Goal: Information Seeking & Learning: Find specific fact

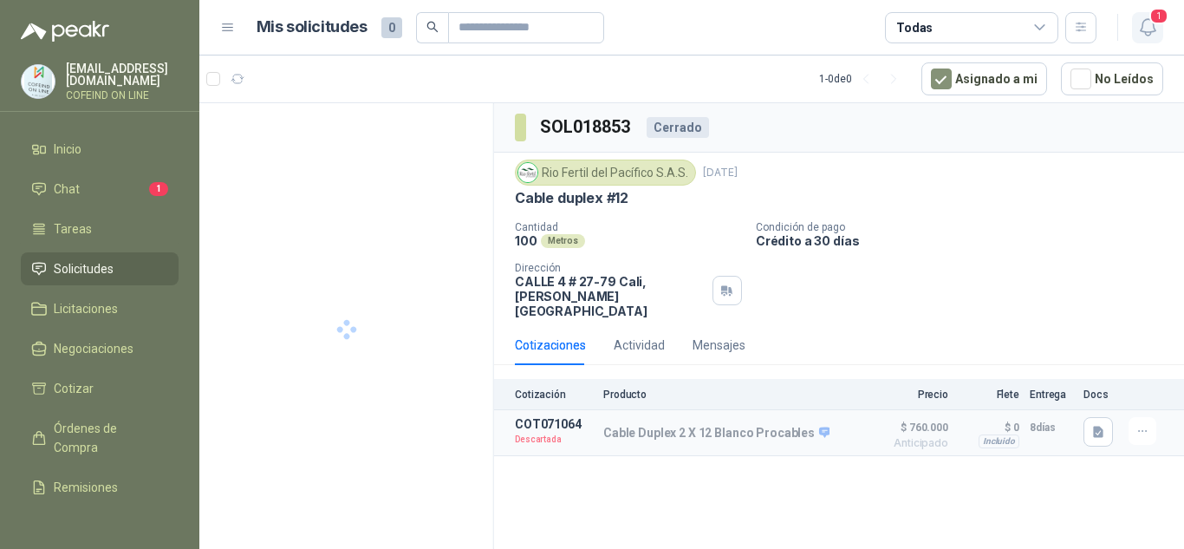
click at [1146, 28] on icon "button" at bounding box center [1149, 27] width 22 height 22
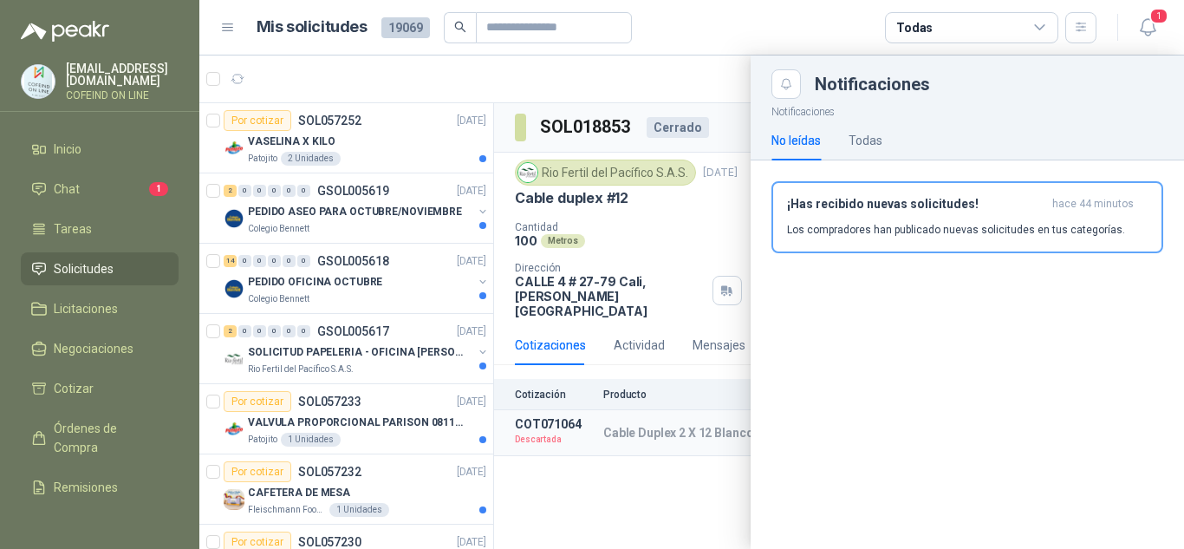
drag, startPoint x: 486, startPoint y: 122, endPoint x: 510, endPoint y: 293, distance: 172.5
click at [512, 296] on div at bounding box center [691, 301] width 985 height 493
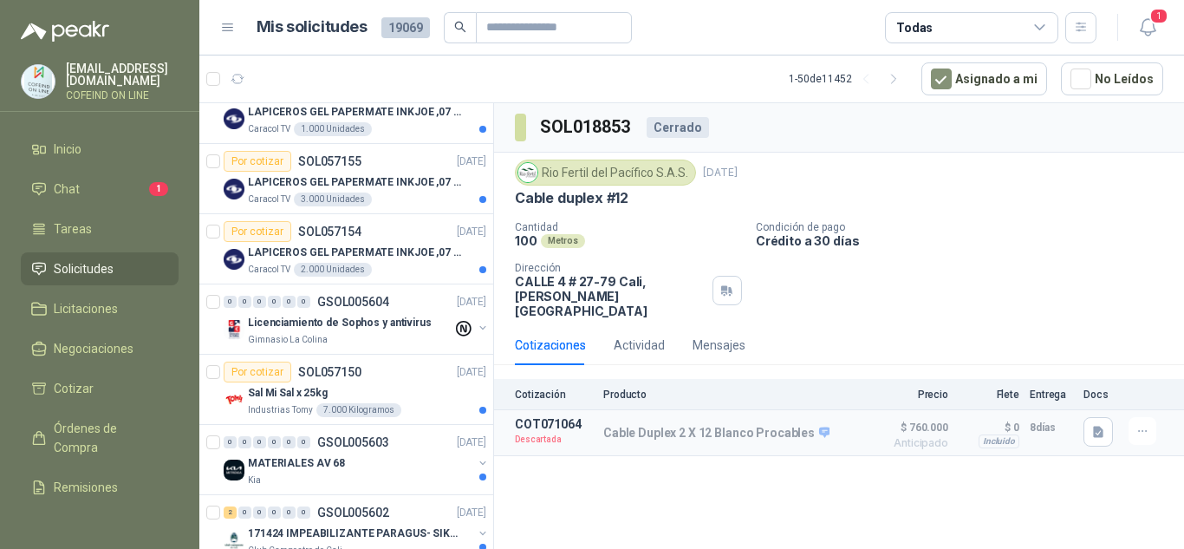
scroll to position [3098, 0]
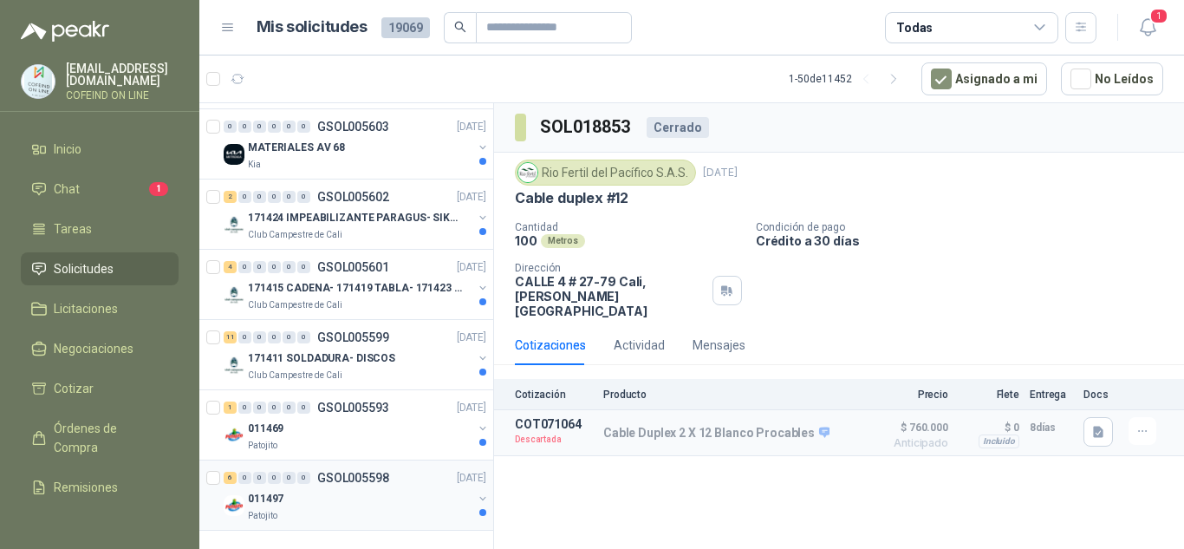
click at [314, 488] on div "011497" at bounding box center [360, 498] width 225 height 21
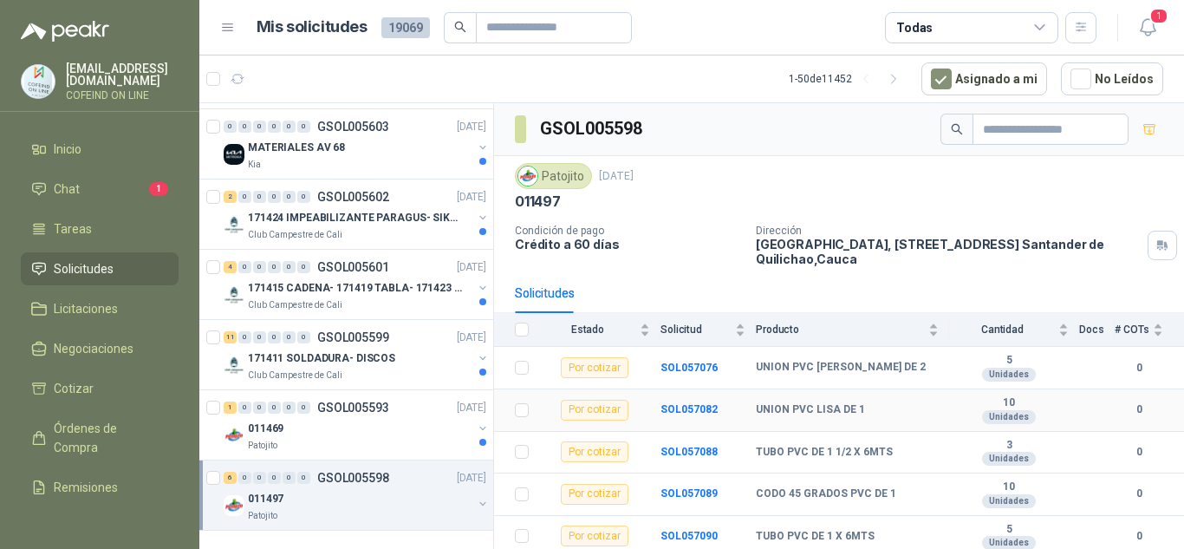
scroll to position [45, 0]
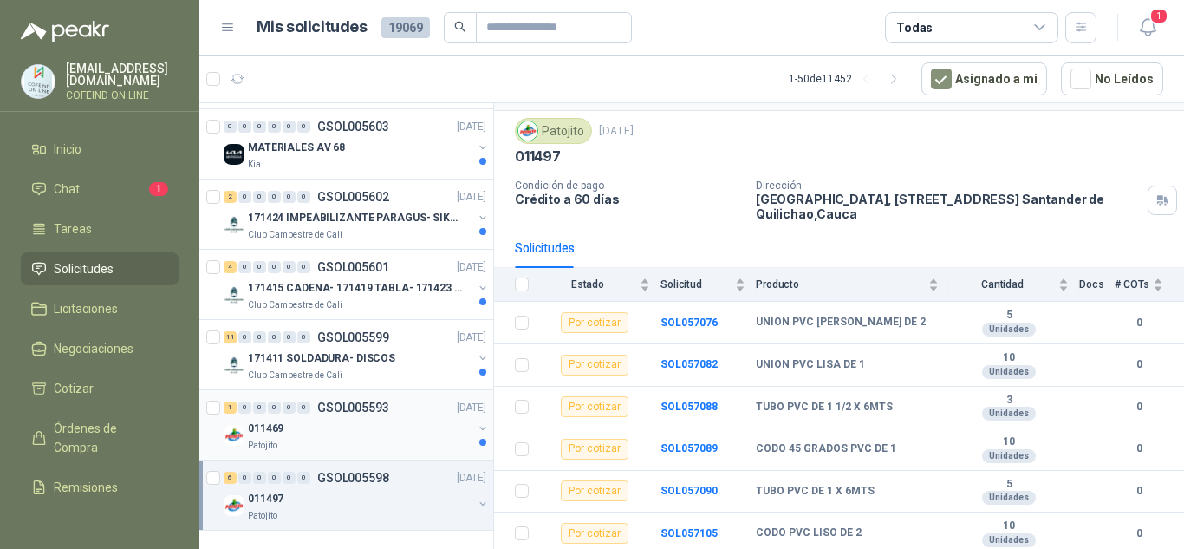
click at [348, 418] on div "011469" at bounding box center [360, 428] width 225 height 21
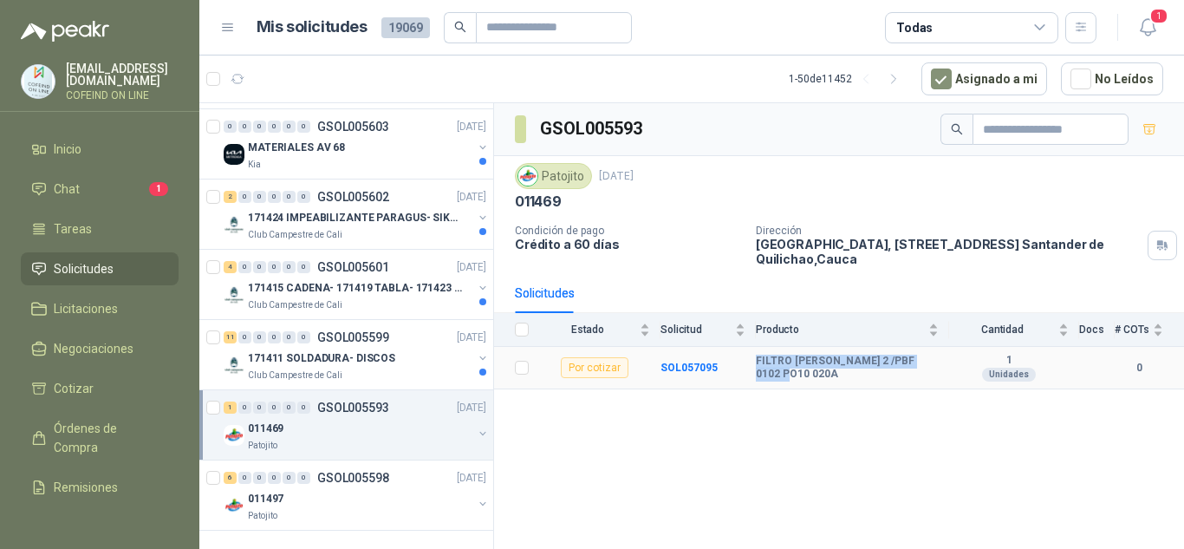
drag, startPoint x: 782, startPoint y: 374, endPoint x: 750, endPoint y: 362, distance: 34.3
click at [750, 362] on tr "Por cotizar SOL057095 FILTRO [PERSON_NAME] 2 /PBF 0102 PO10 020A 1 Unidades 0" at bounding box center [839, 368] width 690 height 42
copy tr "FILTRO [PERSON_NAME] 2 /PBF 0102 PO10 020A"
click at [62, 174] on link "Chat 1" at bounding box center [100, 189] width 158 height 33
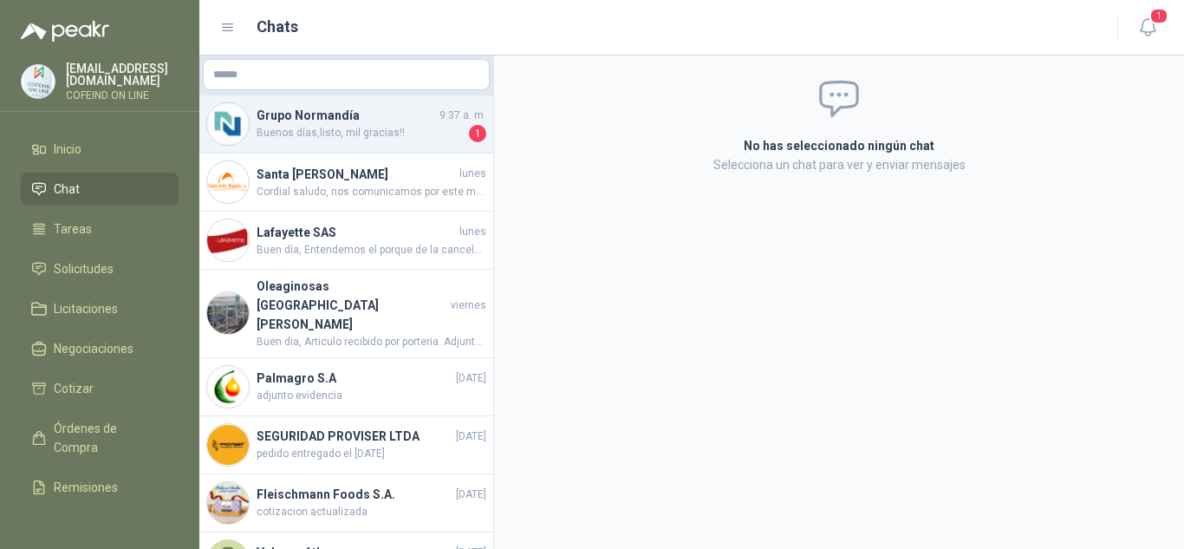
click at [342, 138] on span "Buenos días,listo, mil gracias!!" at bounding box center [361, 133] width 209 height 17
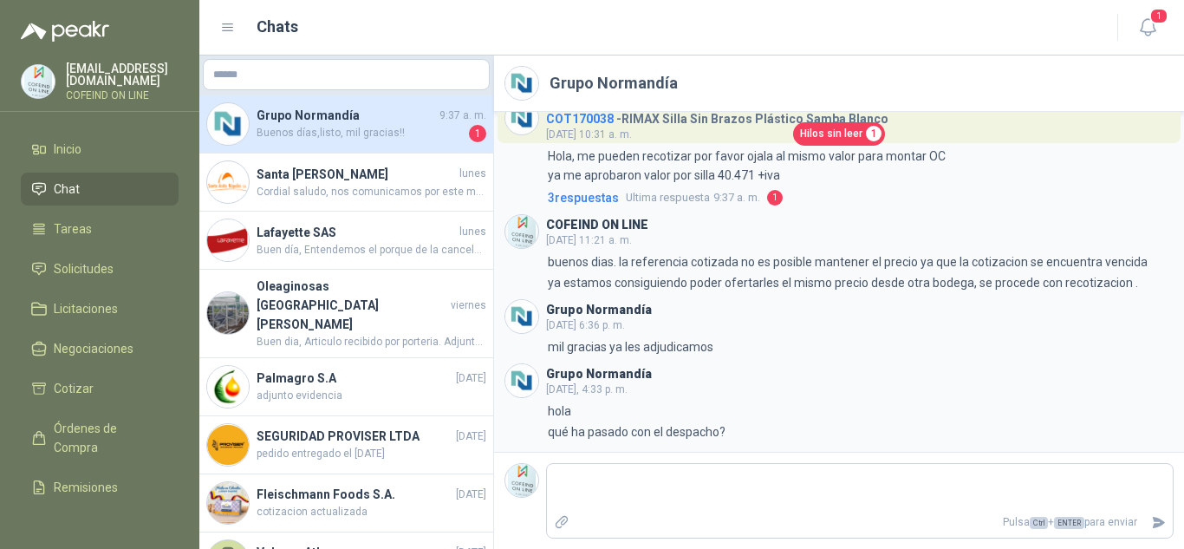
scroll to position [993, 0]
click at [839, 134] on span "Hilos sin leer" at bounding box center [831, 134] width 62 height 16
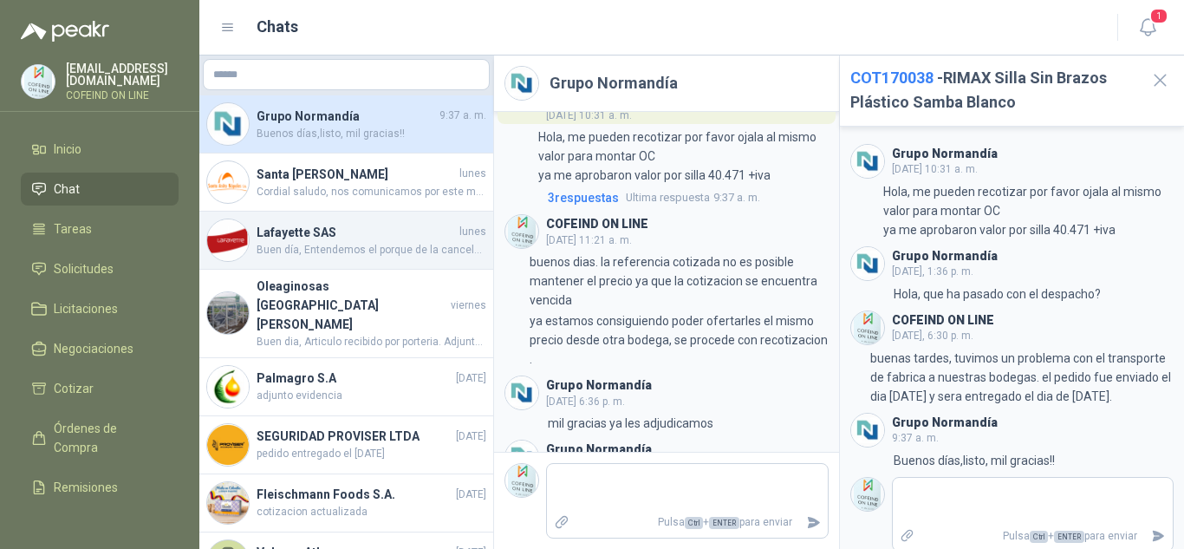
drag, startPoint x: 459, startPoint y: 253, endPoint x: 437, endPoint y: 506, distance: 254.1
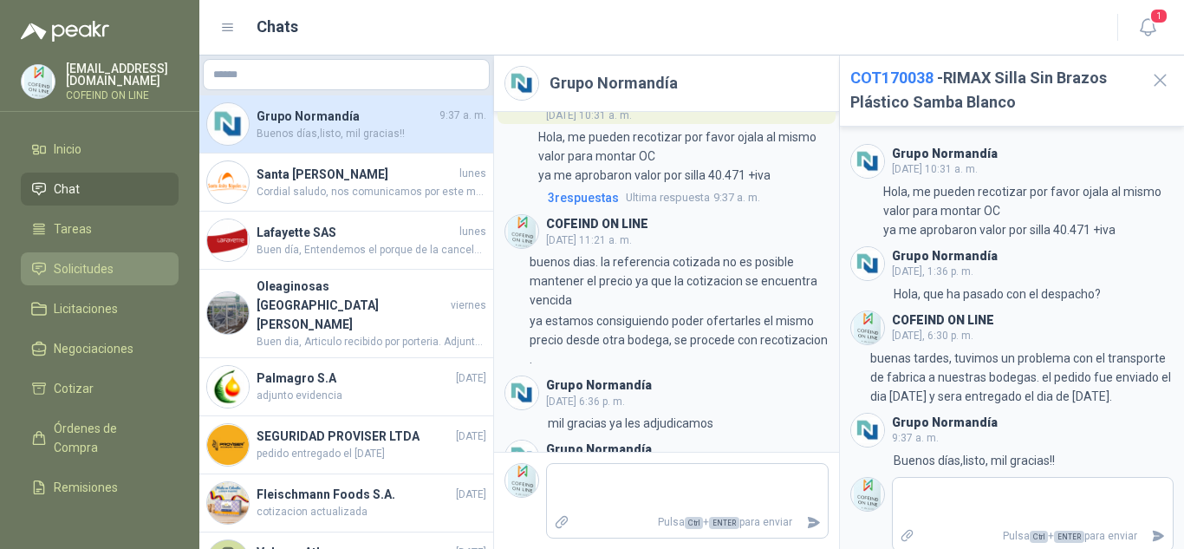
drag, startPoint x: 437, startPoint y: 506, endPoint x: 96, endPoint y: 265, distance: 417.4
click at [96, 265] on span "Solicitudes" at bounding box center [84, 268] width 60 height 19
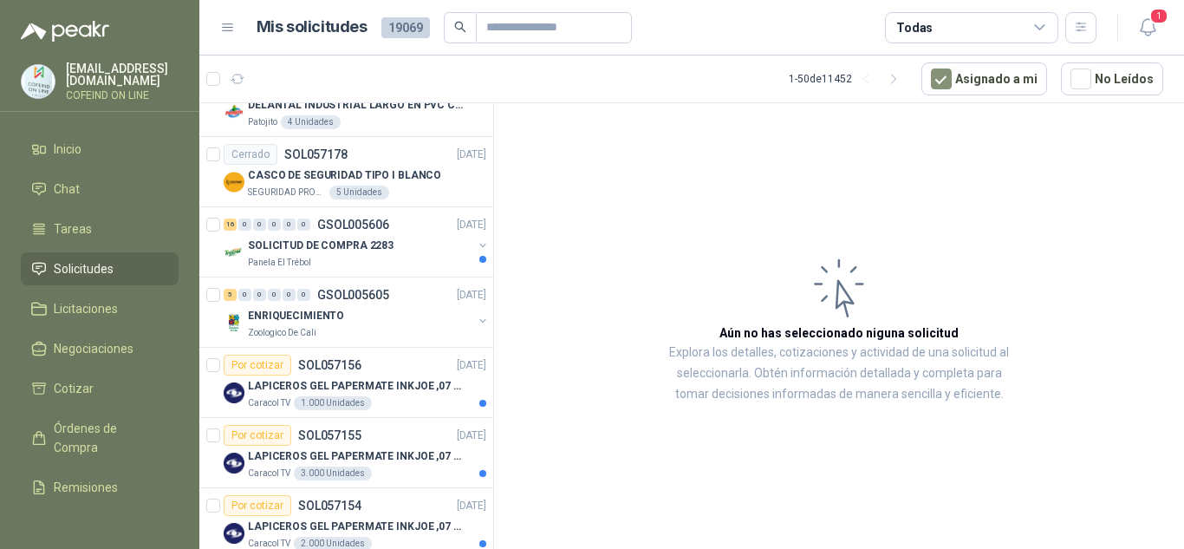
scroll to position [3098, 0]
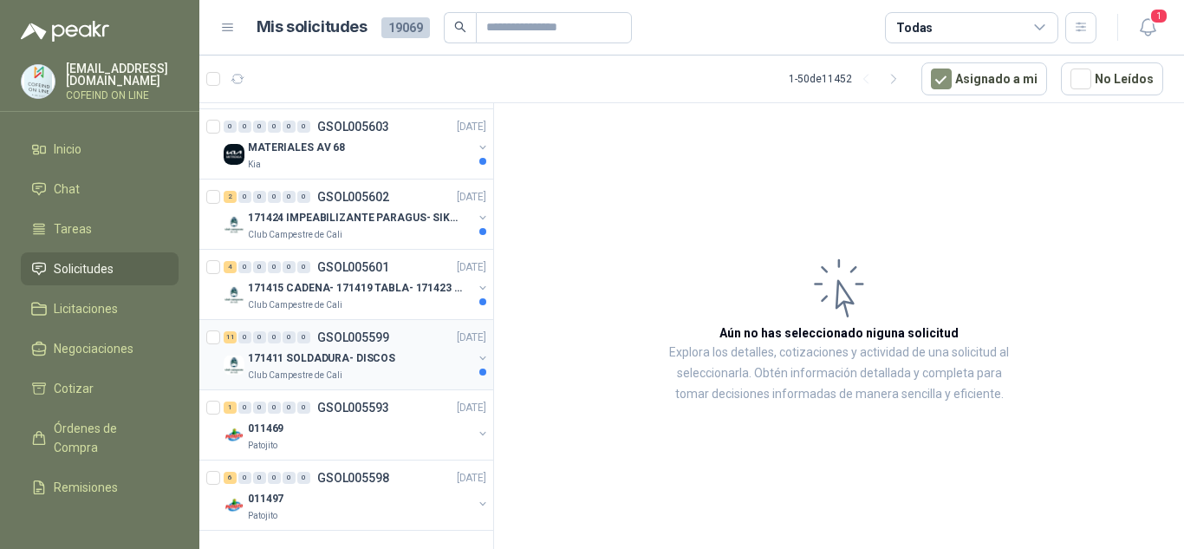
click at [343, 350] on p "171411 SOLDADURA- DISCOS" at bounding box center [321, 358] width 147 height 16
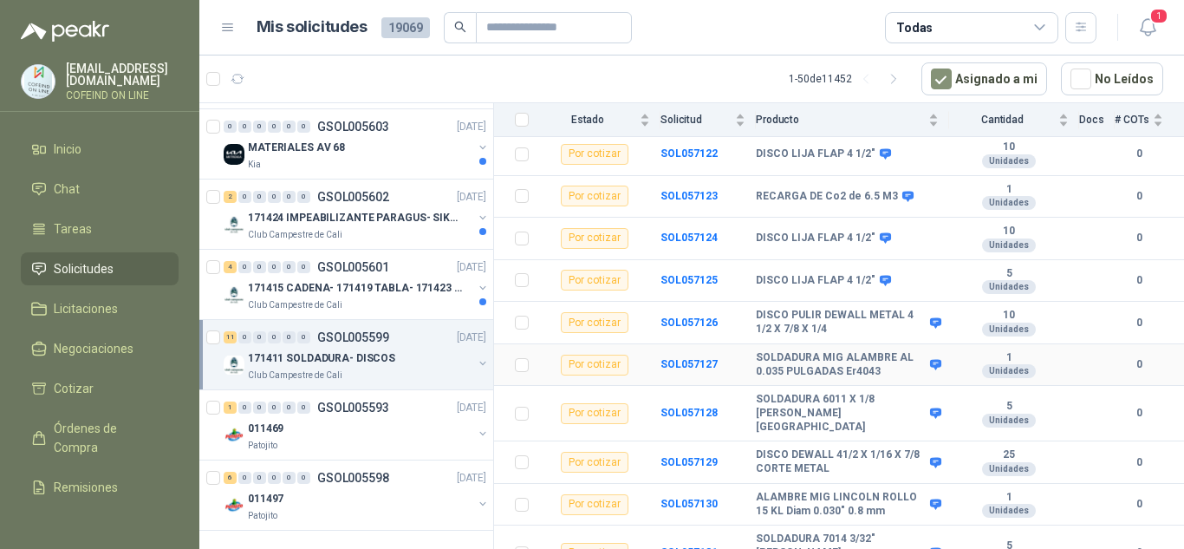
scroll to position [169, 0]
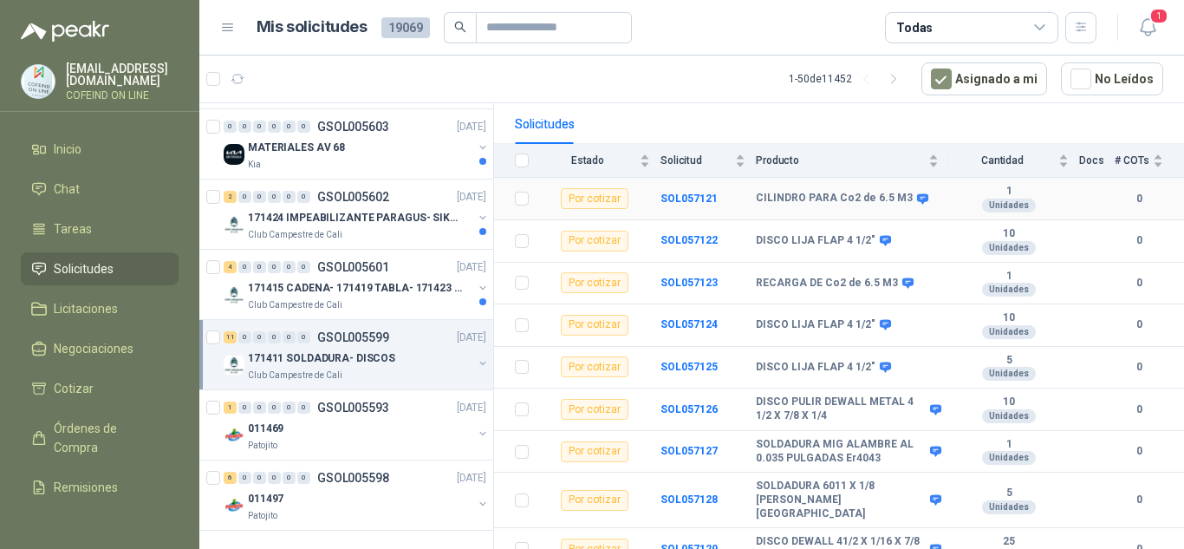
drag, startPoint x: 751, startPoint y: 191, endPoint x: 778, endPoint y: 195, distance: 27.2
click at [880, 202] on tr "Por cotizar SOL057121 CILINDRO PARA Co2 de 6.5 M3 1 Unidades 0" at bounding box center [839, 199] width 690 height 42
click at [839, 226] on td "DISCO LIJA FLAP 4 1/2"" at bounding box center [852, 241] width 193 height 42
drag, startPoint x: 753, startPoint y: 193, endPoint x: 910, endPoint y: 203, distance: 158.1
click at [910, 203] on tr "Por cotizar SOL057121 CILINDRO PARA Co2 de 6.5 M3 1 Unidades 0" at bounding box center [839, 199] width 690 height 42
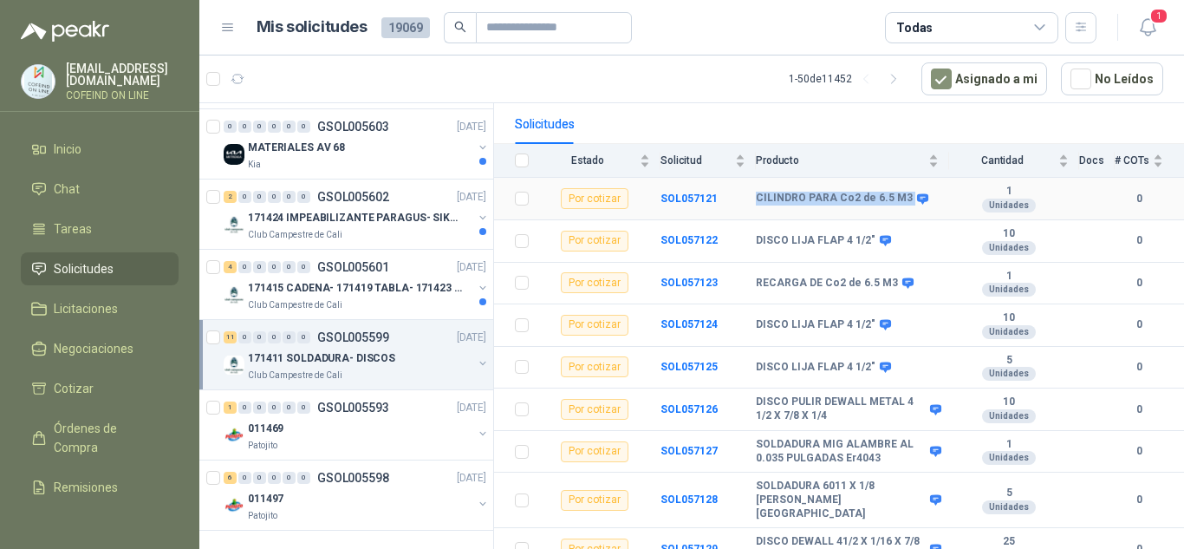
copy tr "CILINDRO PARA Co2 de 6.5 M3"
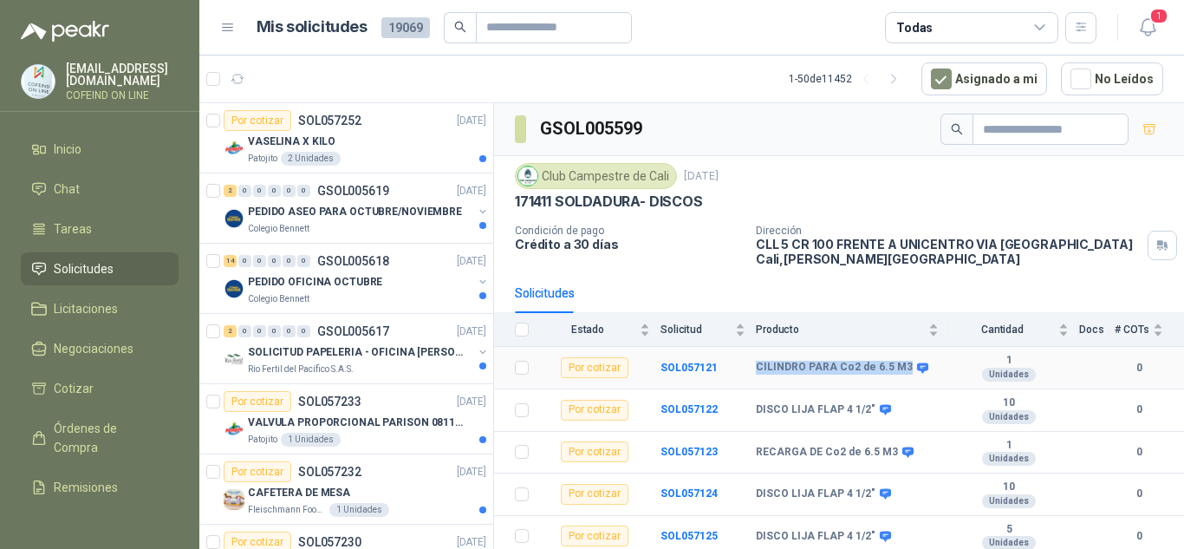
drag, startPoint x: 748, startPoint y: 366, endPoint x: 904, endPoint y: 384, distance: 157.1
click at [904, 384] on tr "Por cotizar SOL057121 CILINDRO PARA Co2 de 6.5 M3 1 Unidades 0" at bounding box center [839, 368] width 690 height 42
copy tr "CILINDRO PARA Co2 de 6.5 M3"
click at [681, 362] on b "SOL057121" at bounding box center [689, 368] width 57 height 12
